Goal: Task Accomplishment & Management: Complete application form

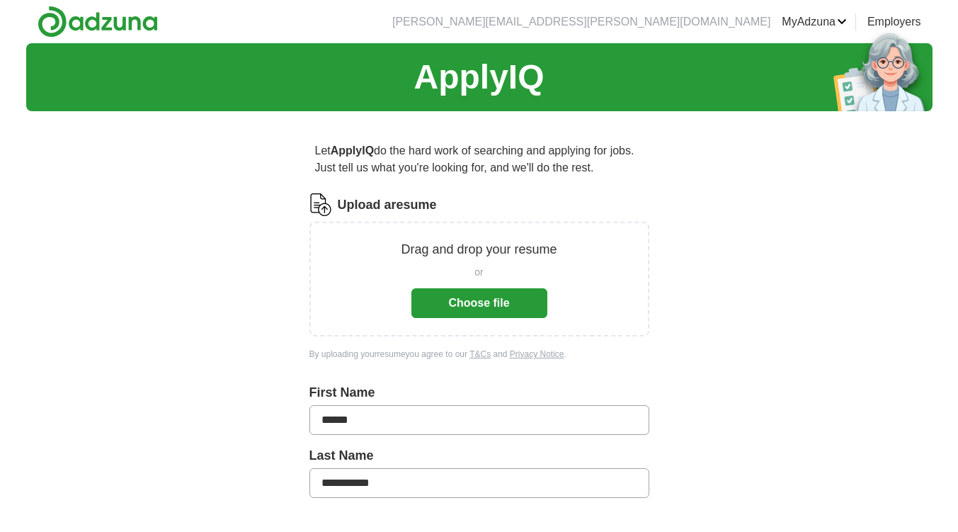
click at [497, 297] on button "Choose file" at bounding box center [479, 303] width 136 height 30
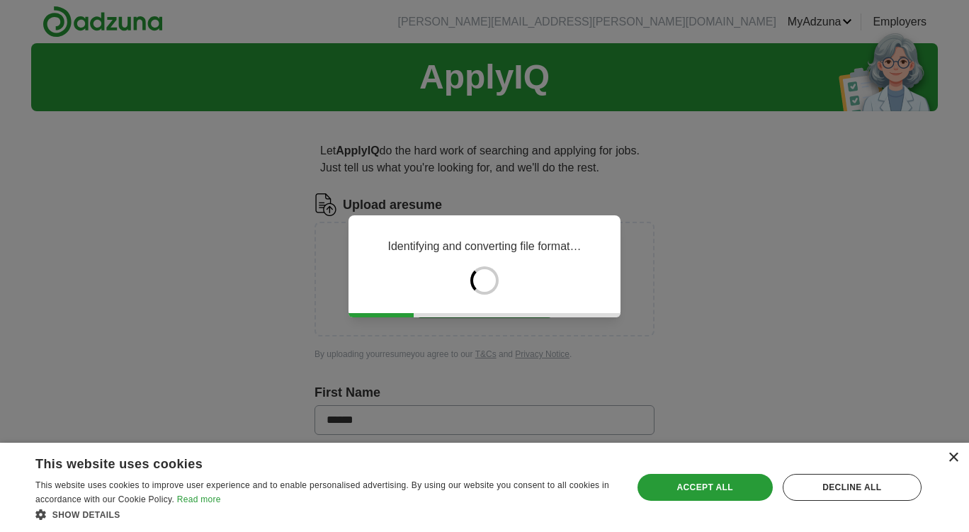
click at [952, 456] on div "×" at bounding box center [952, 457] width 11 height 11
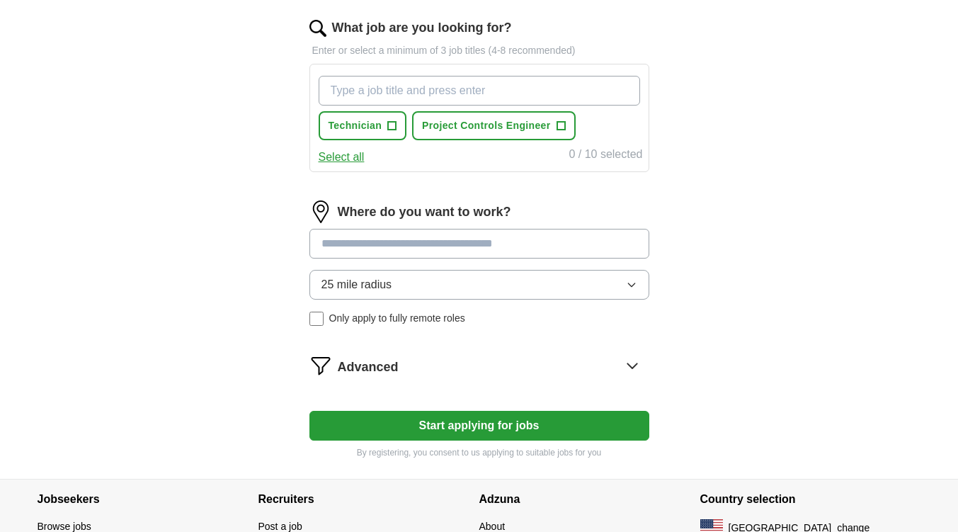
scroll to position [458, 0]
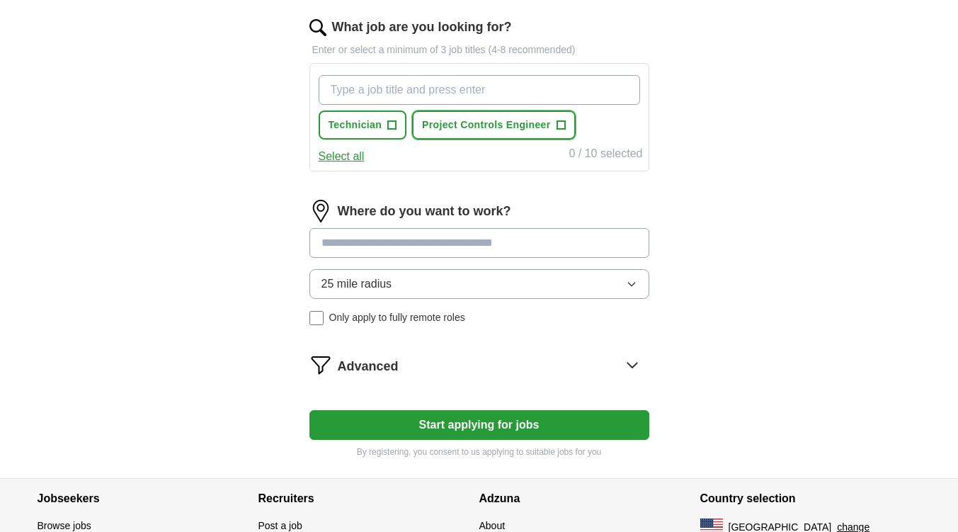
click at [528, 116] on button "Project Controls Engineer +" at bounding box center [493, 124] width 163 height 29
click at [464, 249] on input at bounding box center [479, 243] width 340 height 30
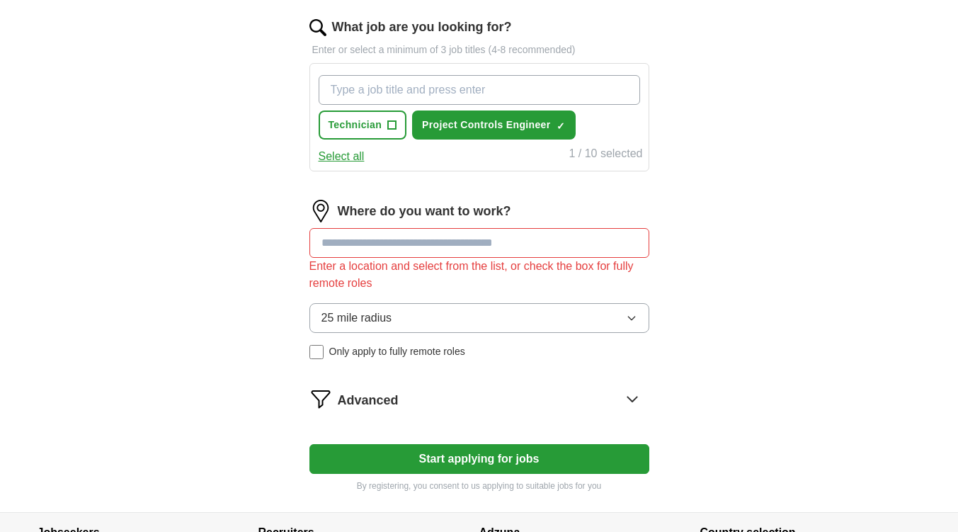
click at [502, 293] on div "Where do you want to work? Enter a location and select from the list, or check …" at bounding box center [479, 285] width 340 height 171
click at [506, 328] on button "25 mile radius" at bounding box center [479, 318] width 340 height 30
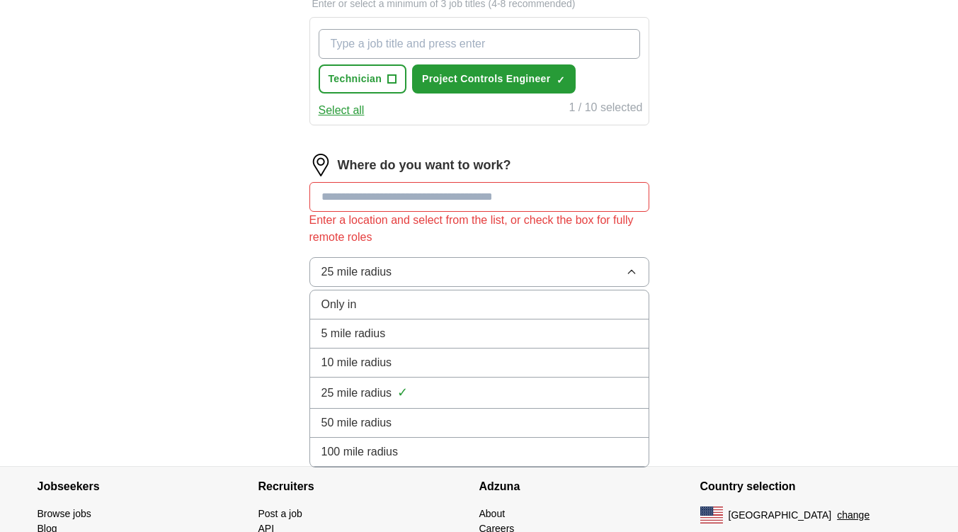
scroll to position [503, 0]
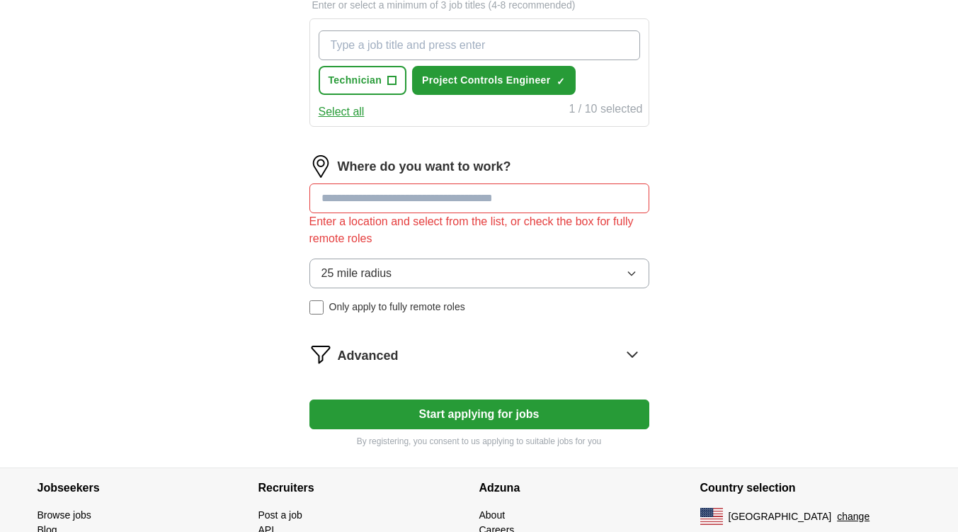
click at [457, 207] on input at bounding box center [479, 198] width 340 height 30
type input "*"
click at [457, 207] on input at bounding box center [479, 198] width 340 height 30
click at [445, 188] on input at bounding box center [479, 198] width 340 height 30
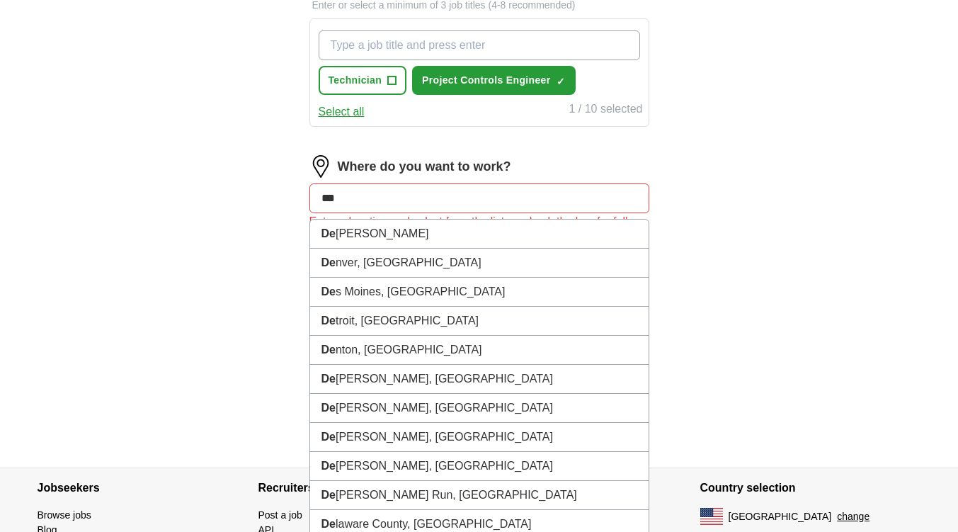
type input "****"
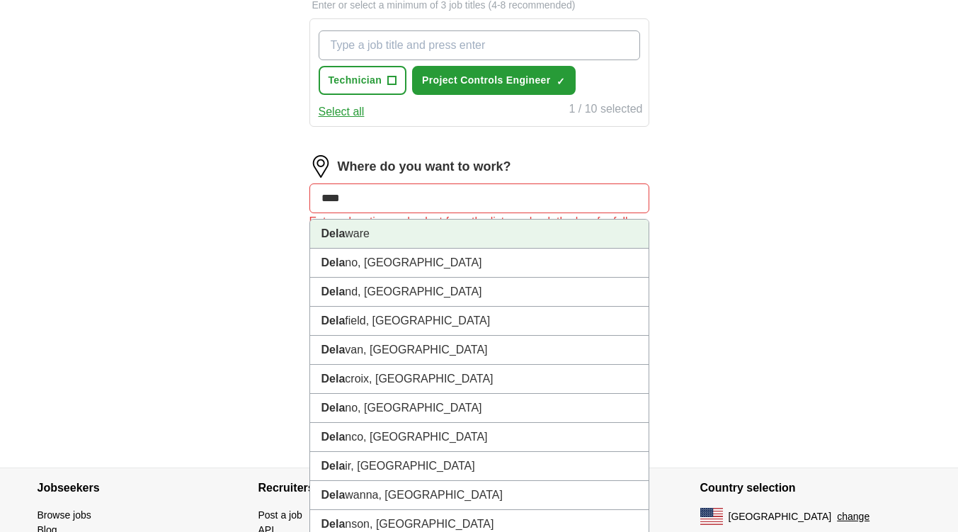
click at [400, 224] on li "[PERSON_NAME]" at bounding box center [479, 233] width 338 height 29
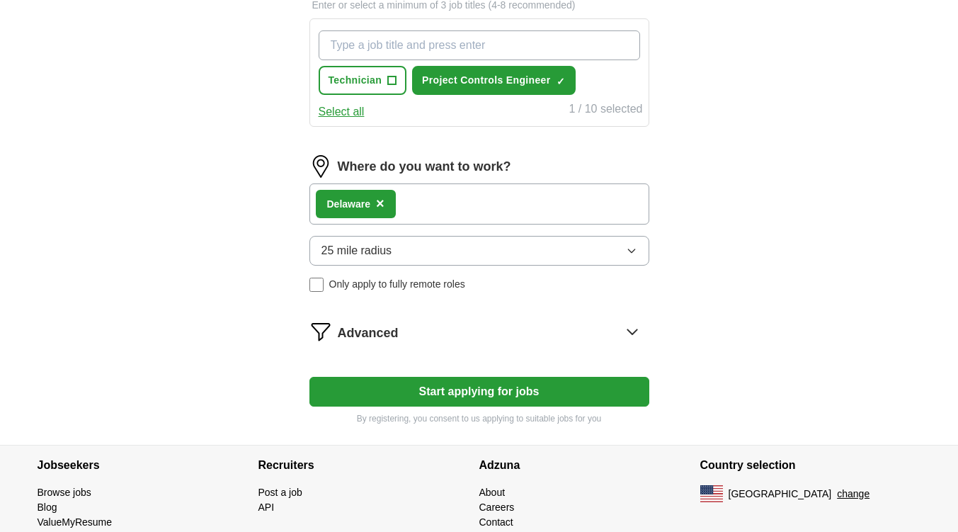
click at [443, 199] on div "[PERSON_NAME] ×" at bounding box center [479, 203] width 340 height 41
click at [496, 193] on div "[PERSON_NAME] ×" at bounding box center [479, 203] width 340 height 41
click at [513, 202] on div "[PERSON_NAME] ×" at bounding box center [479, 203] width 340 height 41
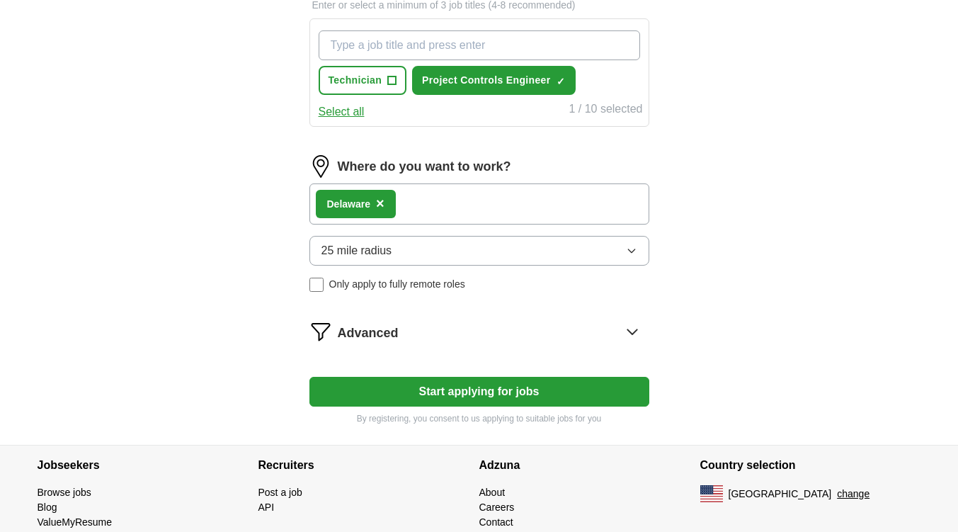
click at [384, 205] on span "×" at bounding box center [380, 203] width 8 height 16
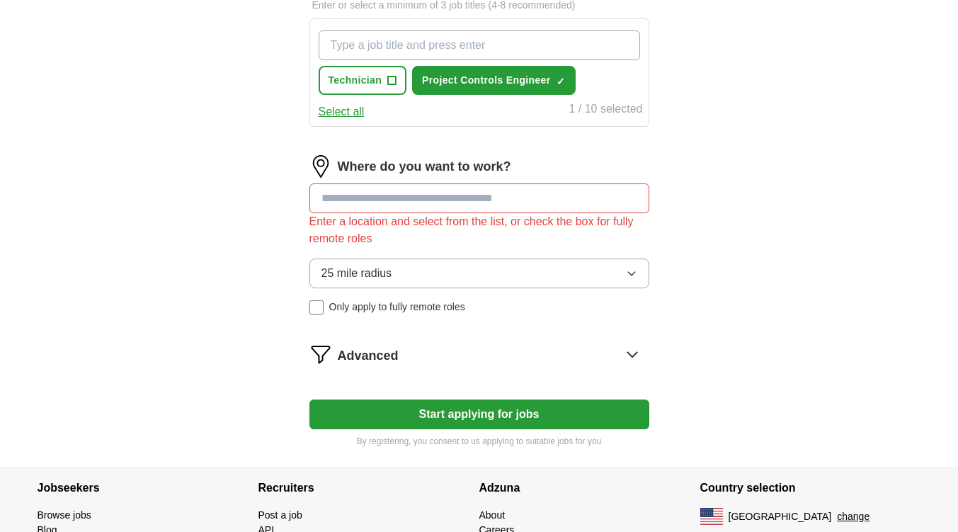
click at [387, 205] on input at bounding box center [479, 198] width 340 height 30
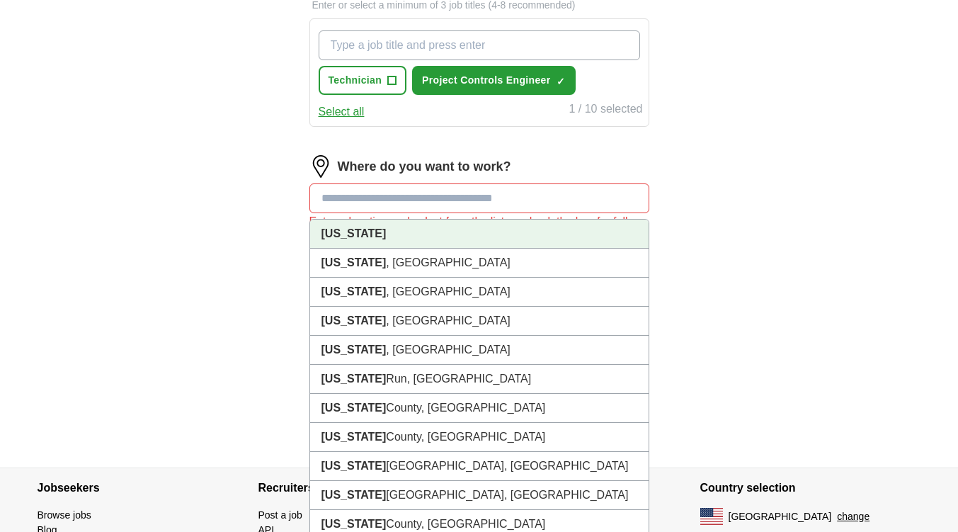
click at [404, 244] on li "[US_STATE]" at bounding box center [479, 233] width 338 height 29
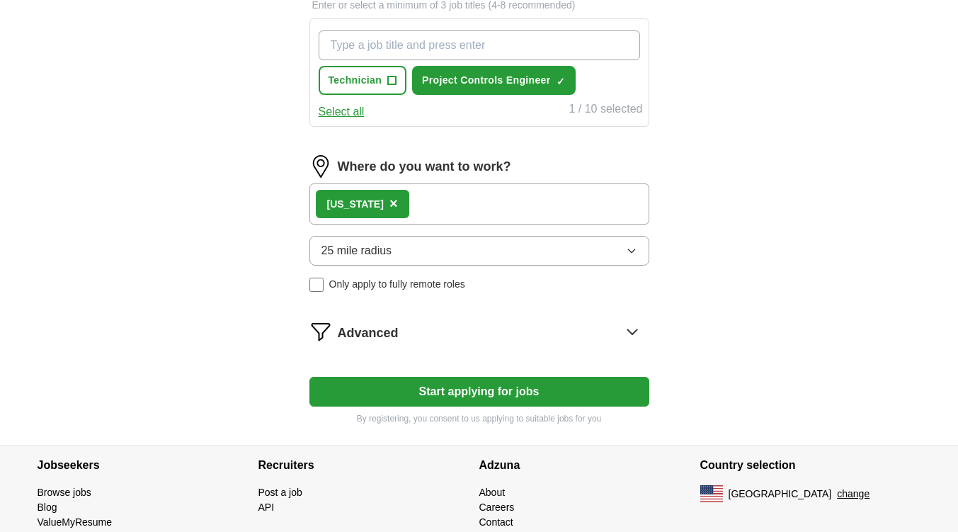
click at [455, 190] on div "[US_STATE] ×" at bounding box center [479, 203] width 340 height 41
click at [469, 250] on button "25 mile radius" at bounding box center [479, 251] width 340 height 30
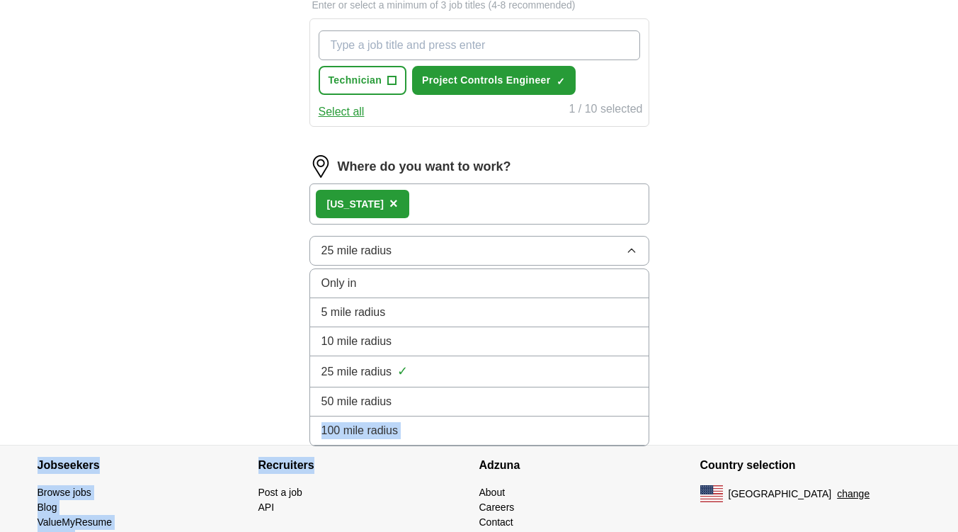
drag, startPoint x: 426, startPoint y: 392, endPoint x: 433, endPoint y: 471, distance: 79.7
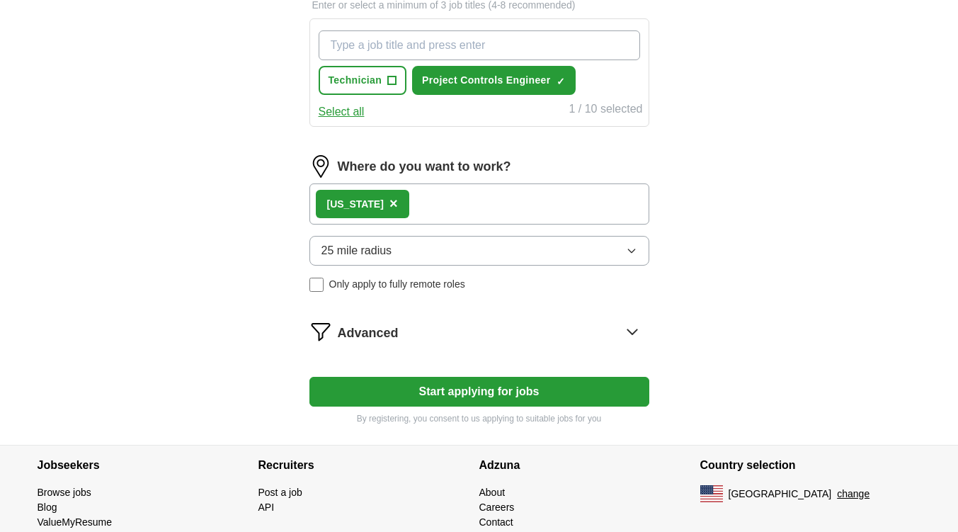
drag, startPoint x: 527, startPoint y: 249, endPoint x: 540, endPoint y: 256, distance: 14.0
click at [540, 256] on button "25 mile radius" at bounding box center [479, 251] width 340 height 30
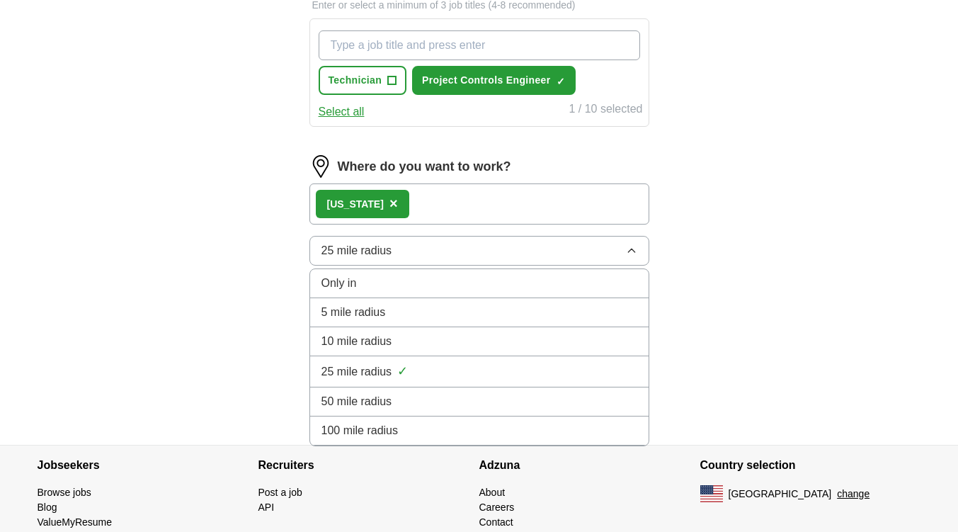
click at [540, 256] on button "25 mile radius" at bounding box center [479, 251] width 340 height 30
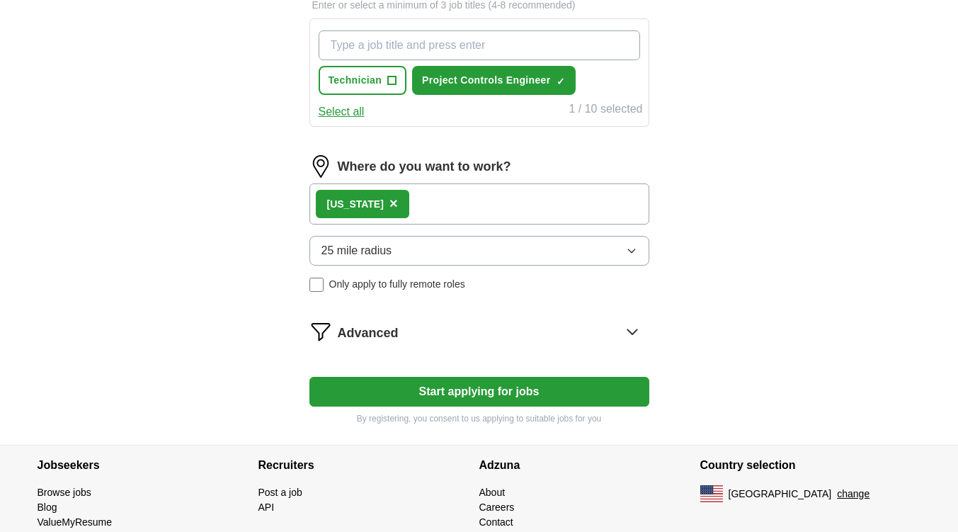
click at [540, 256] on button "25 mile radius" at bounding box center [479, 251] width 340 height 30
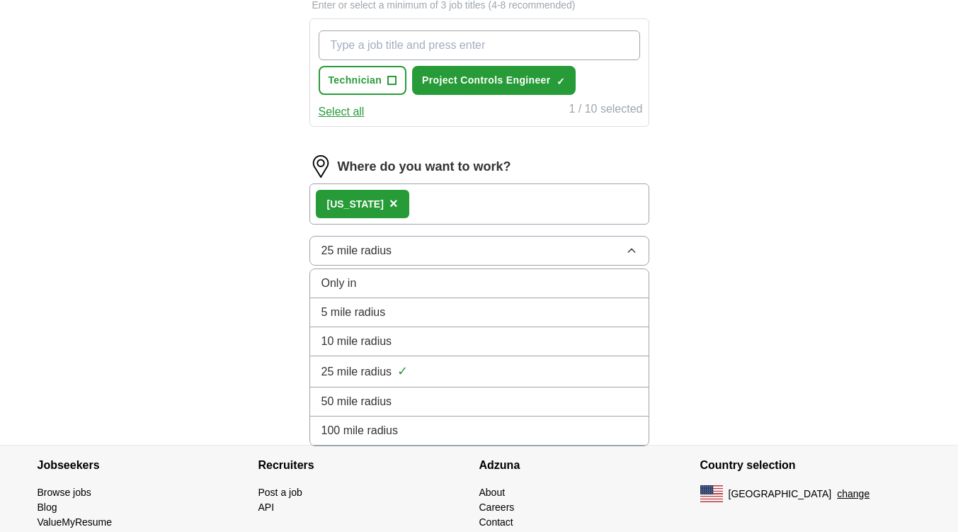
click at [479, 435] on div "100 mile radius" at bounding box center [479, 430] width 316 height 17
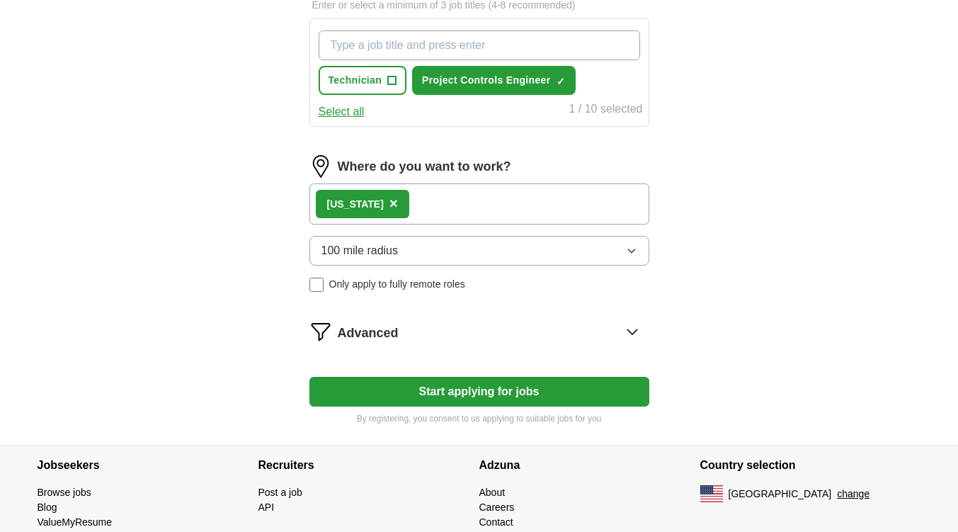
click at [489, 392] on button "Start applying for jobs" at bounding box center [479, 392] width 340 height 30
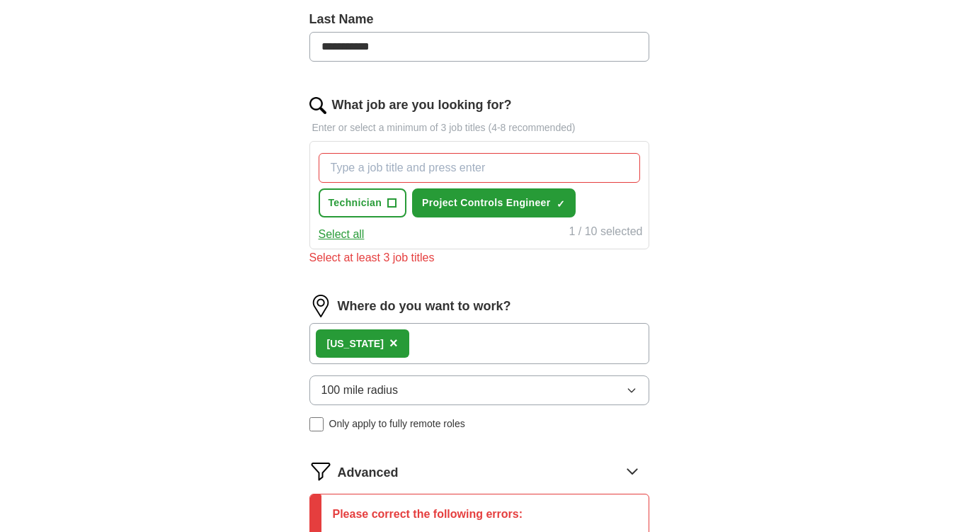
scroll to position [378, 0]
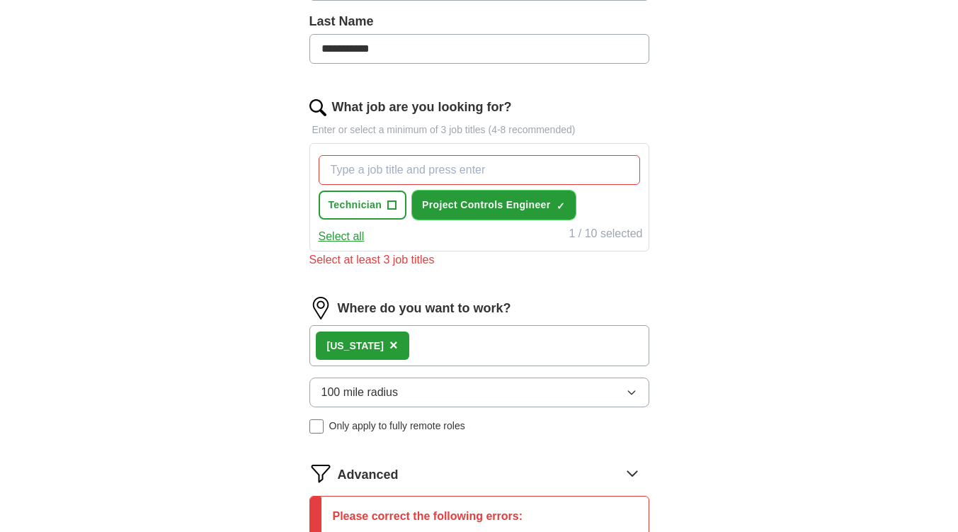
click at [491, 199] on span "Project Controls Engineer" at bounding box center [486, 205] width 128 height 15
click at [474, 205] on span "Project Controls Engineer" at bounding box center [486, 205] width 128 height 15
click at [337, 239] on button "Select all" at bounding box center [342, 236] width 46 height 17
click at [337, 239] on button "Deselect all" at bounding box center [348, 236] width 59 height 17
click at [483, 212] on span "Project Controls Engineer" at bounding box center [486, 205] width 128 height 15
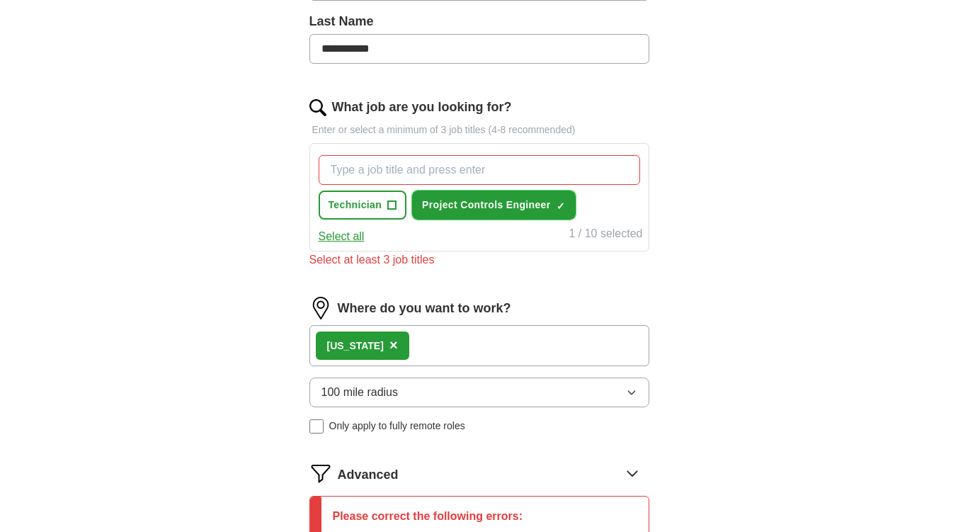
drag, startPoint x: 457, startPoint y: 200, endPoint x: 423, endPoint y: 178, distance: 40.5
click at [423, 178] on div "Technician + Project Controls Engineer ✓ ×" at bounding box center [479, 187] width 327 height 76
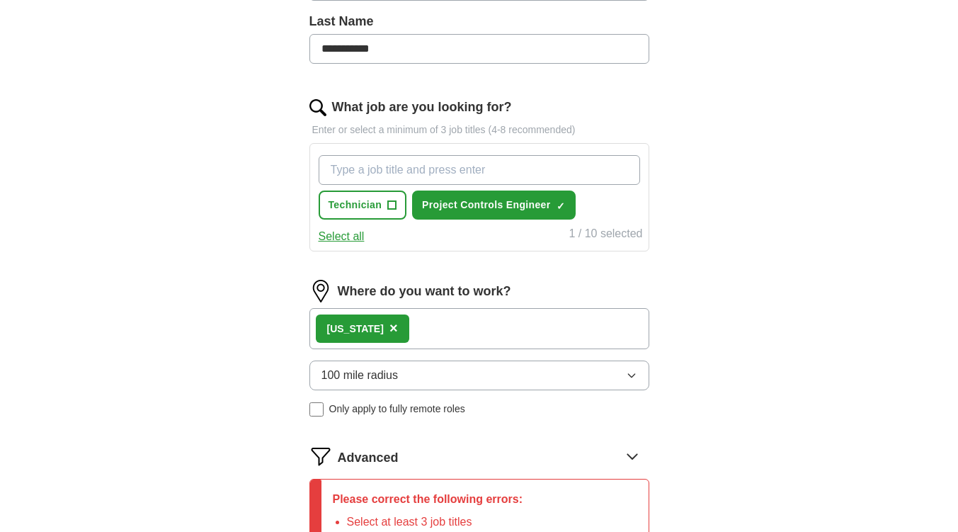
click at [433, 169] on input "What job are you looking for?" at bounding box center [479, 170] width 321 height 30
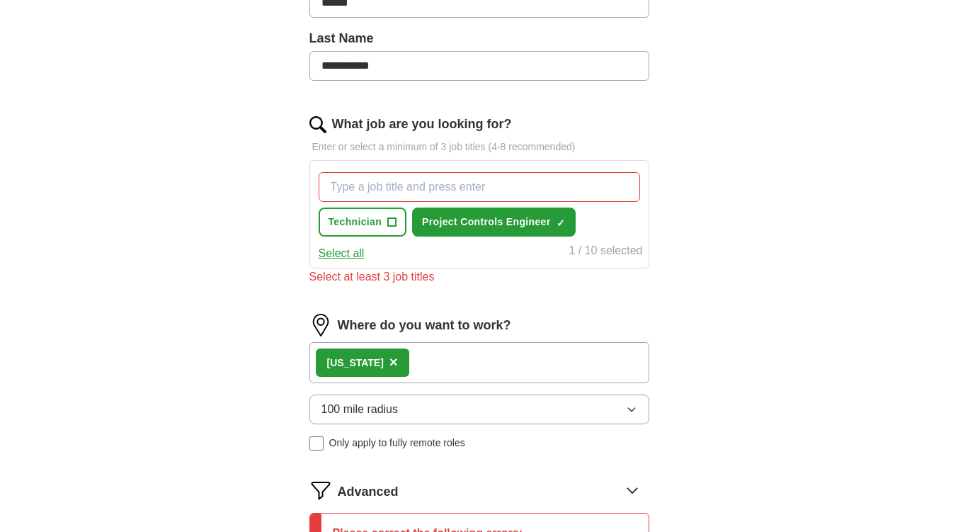
scroll to position [359, 0]
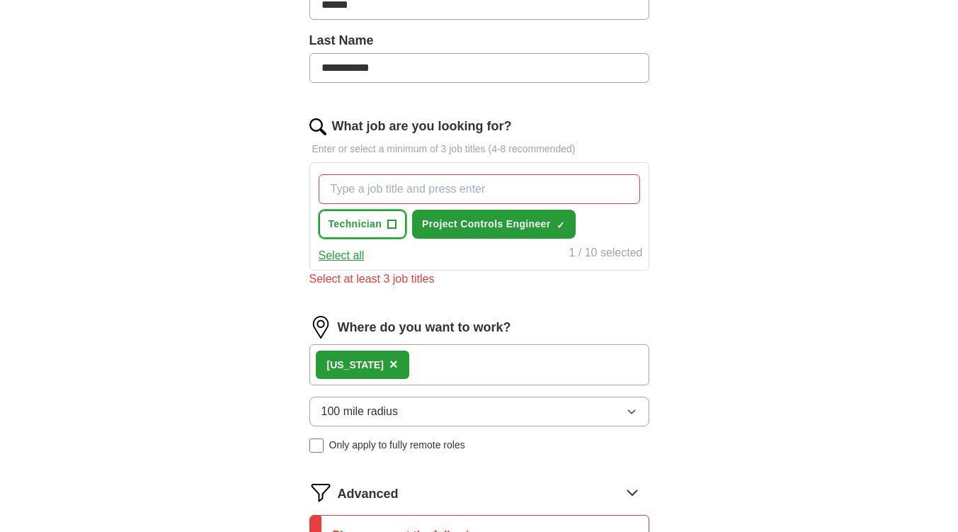
click at [388, 230] on span "+" at bounding box center [392, 224] width 8 height 11
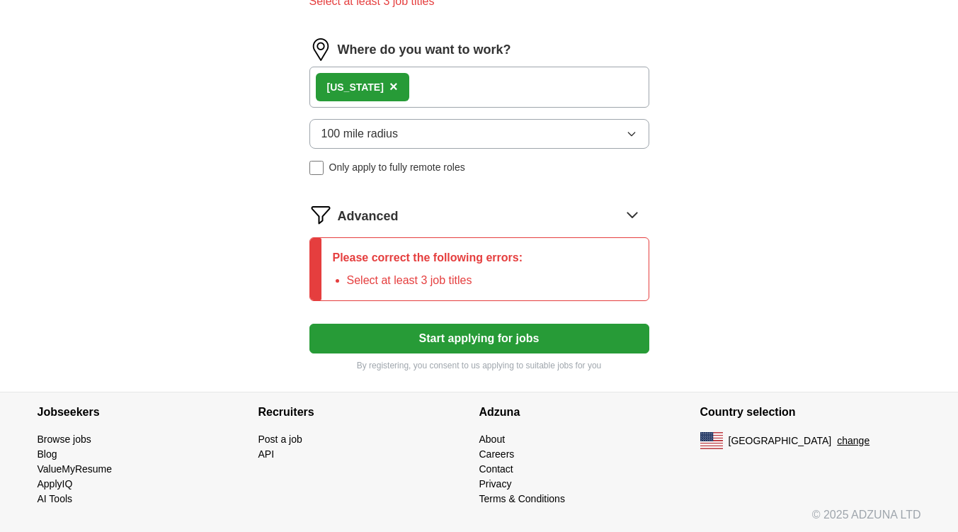
scroll to position [638, 0]
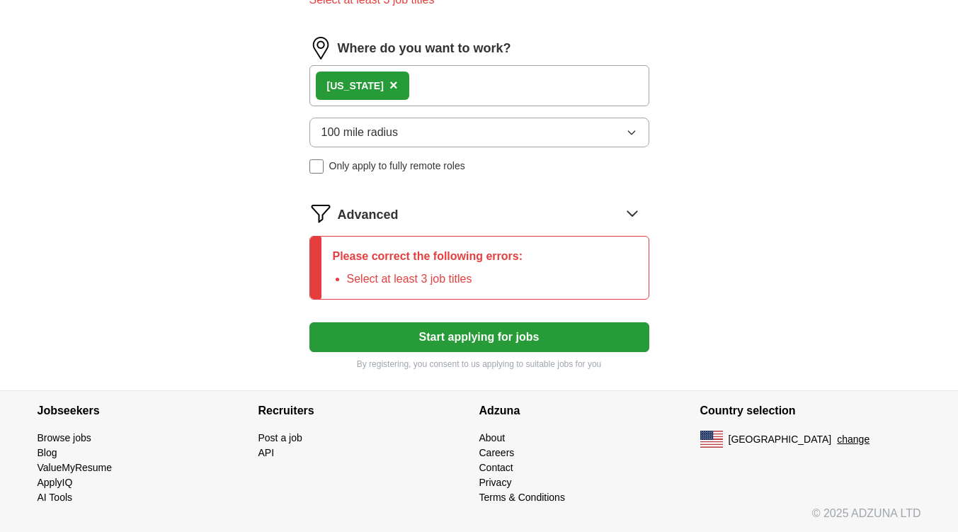
click at [535, 341] on button "Start applying for jobs" at bounding box center [479, 337] width 340 height 30
